Goal: Task Accomplishment & Management: Manage account settings

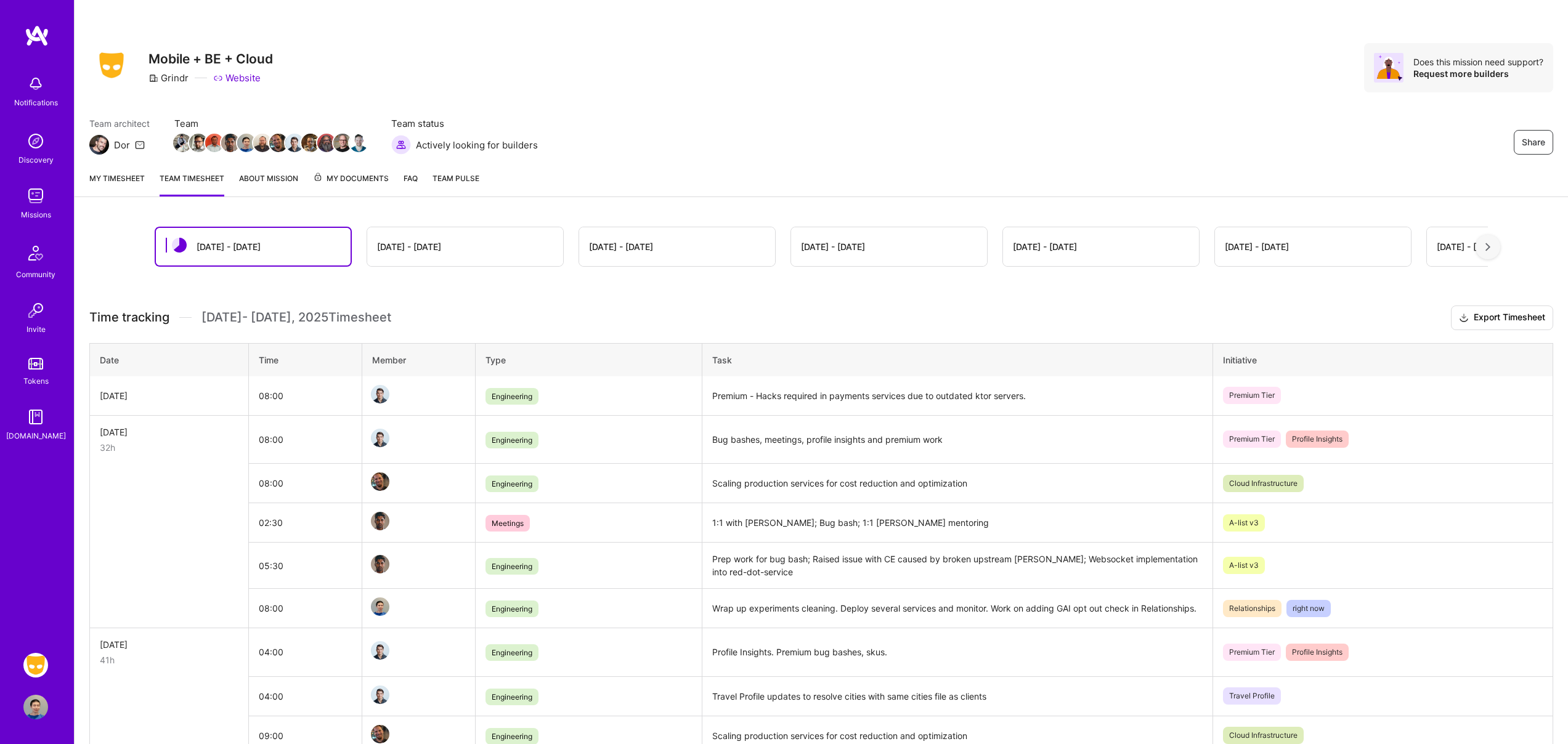
click at [120, 178] on link "My timesheet" at bounding box center [117, 184] width 56 height 25
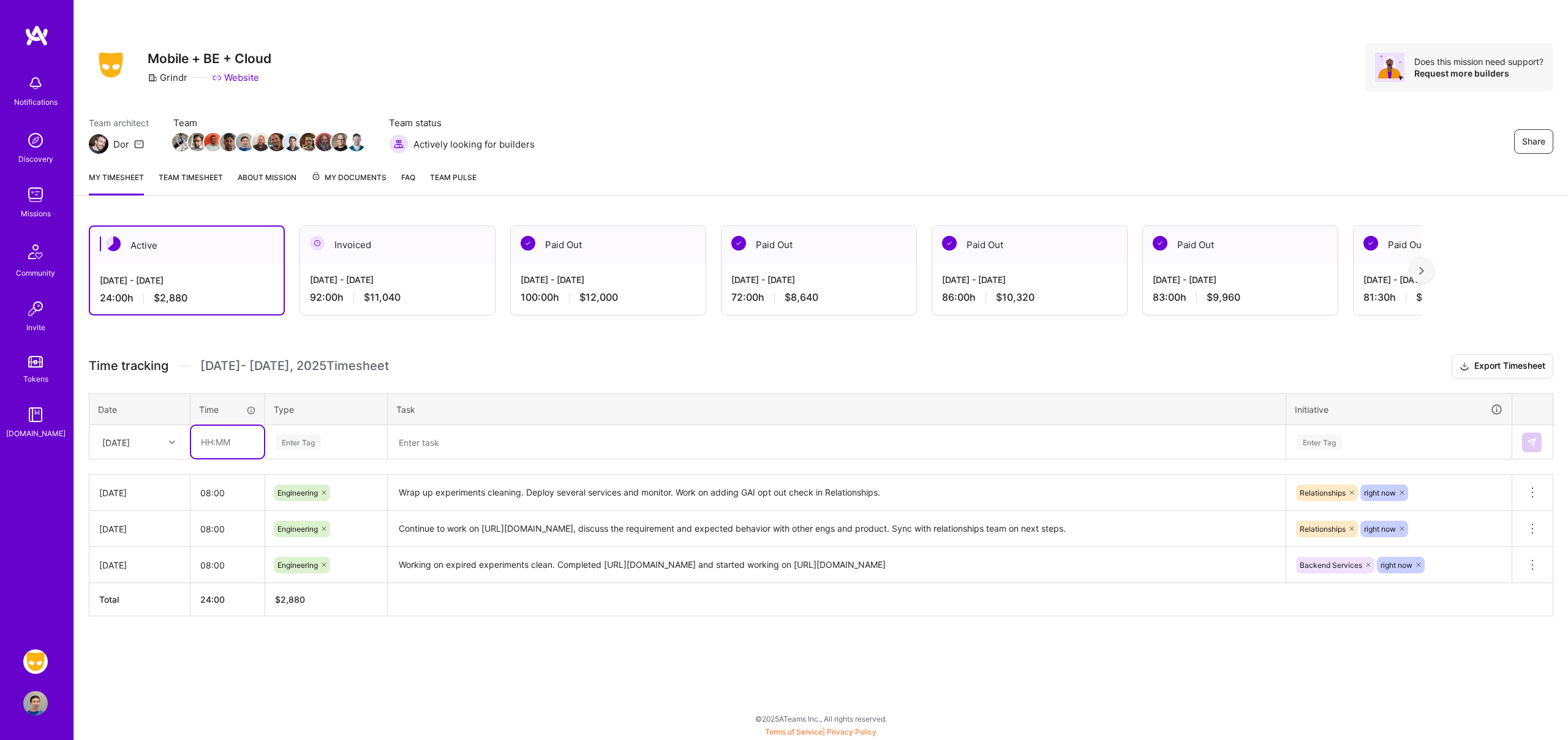
click at [225, 443] on input "text" at bounding box center [227, 442] width 73 height 33
type input "08:00"
type input "engin"
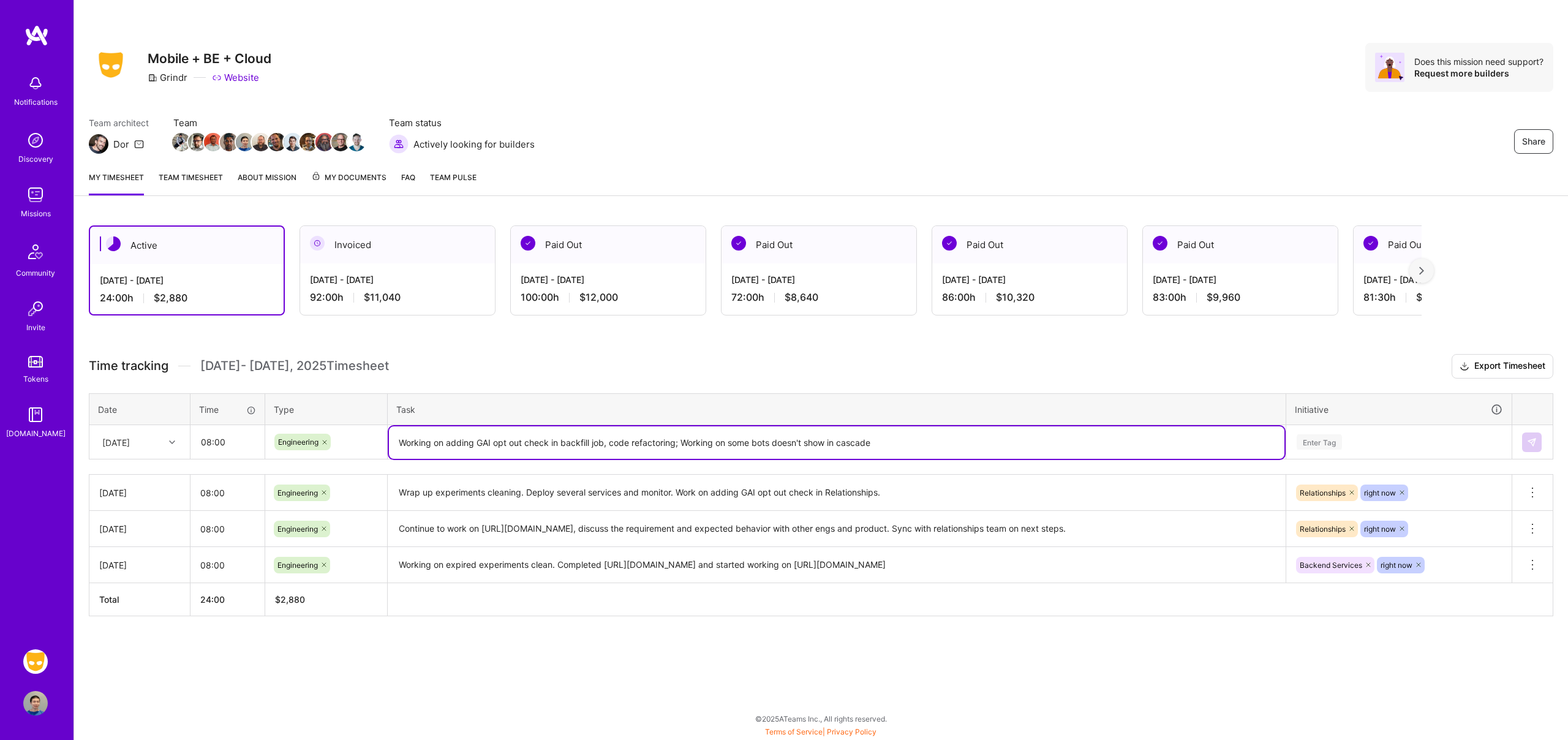
click at [771, 444] on textarea "Working on adding GAI opt out check in backfill job, code refactoring; Working …" at bounding box center [836, 442] width 895 height 33
click at [699, 439] on textarea "Working on adding GAI opt out check in backfill job, code refactoring; Working …" at bounding box center [836, 442] width 895 height 33
type textarea "Working on adding GAI opt out check in backfill job, code refactoring; Investig…"
click at [1373, 439] on div "Enter Tag" at bounding box center [1399, 442] width 207 height 15
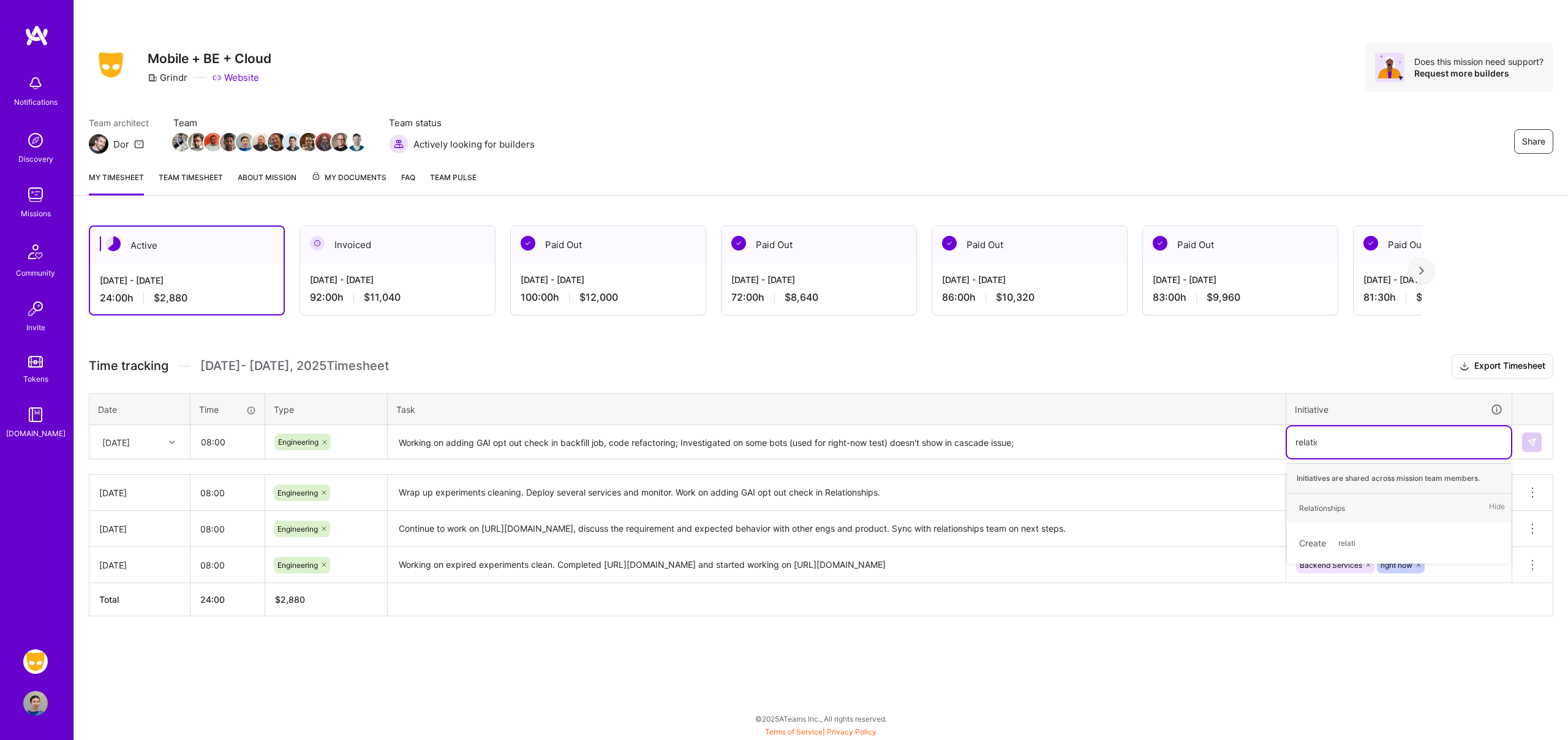
type input "relation"
type input "right"
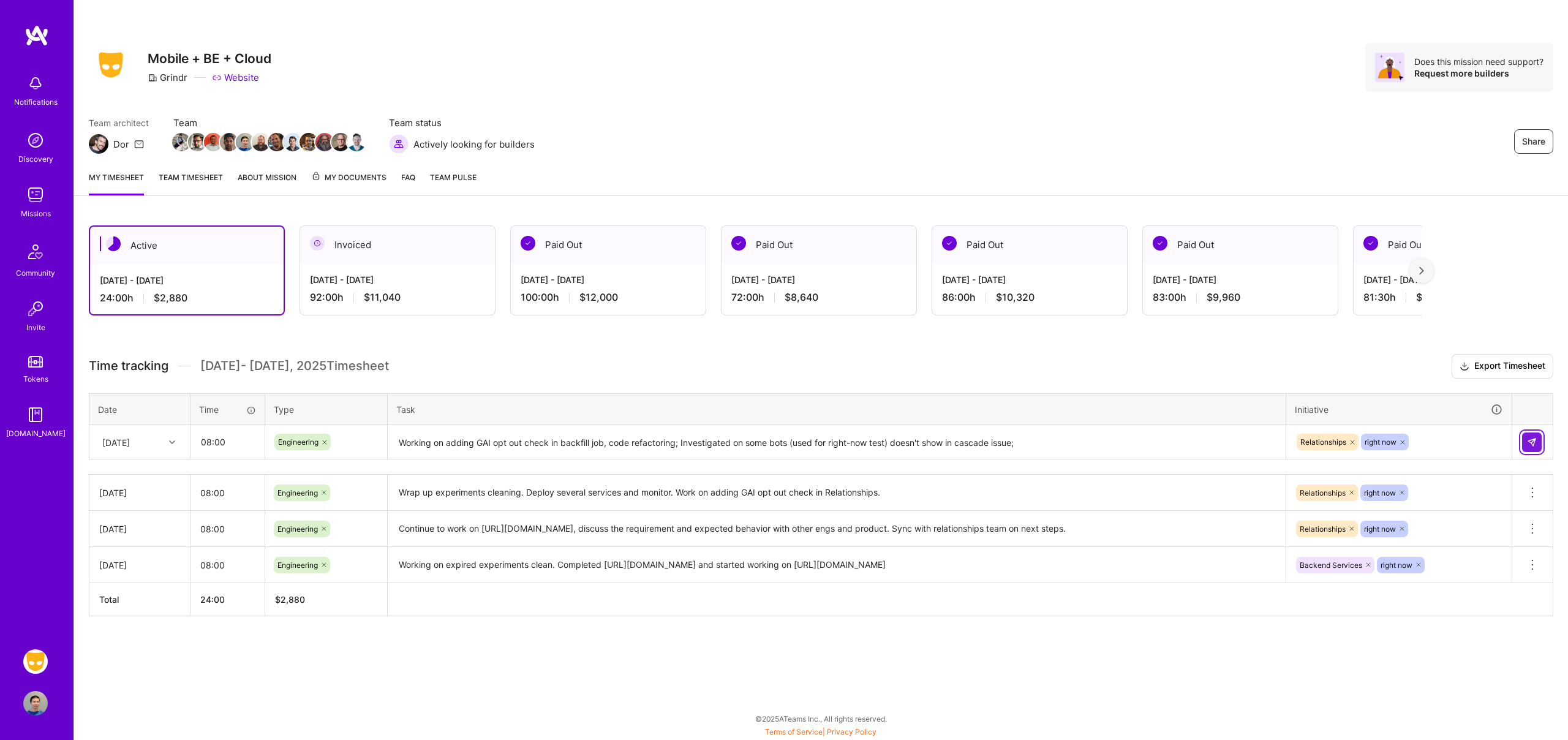
click at [1528, 440] on img at bounding box center [1531, 442] width 10 height 10
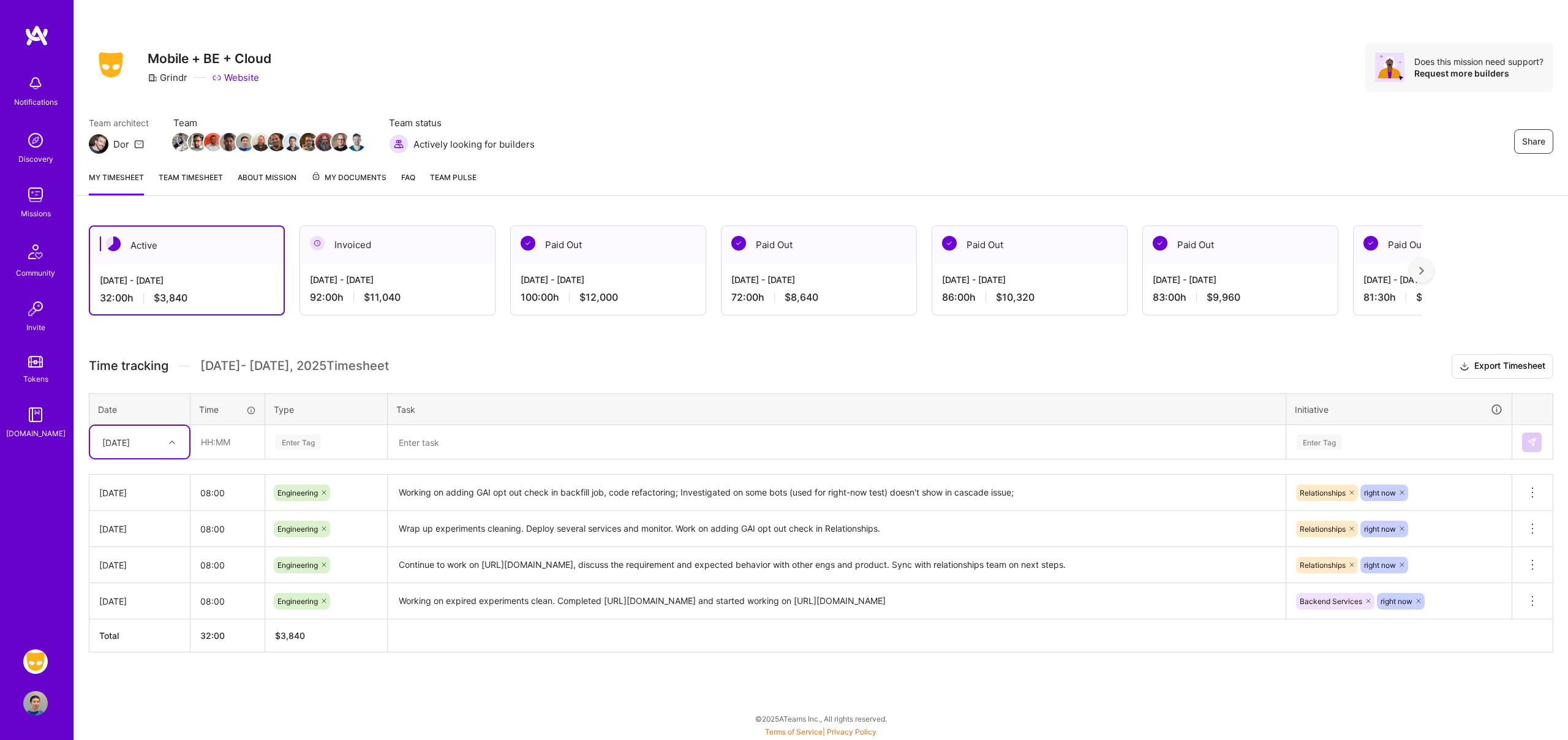
click at [200, 183] on link "Team timesheet" at bounding box center [191, 183] width 64 height 24
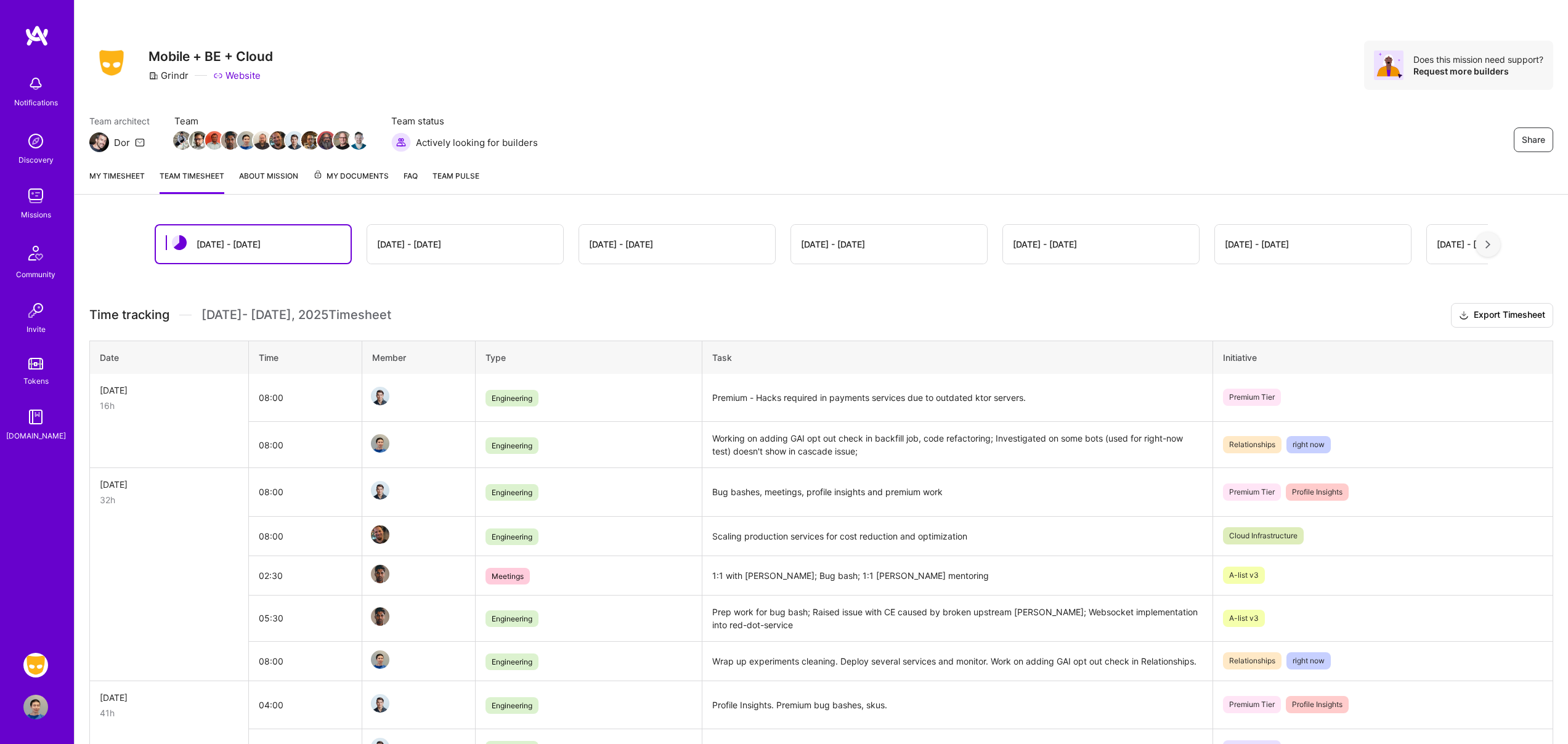
scroll to position [3, 0]
